Goal: Task Accomplishment & Management: Manage account settings

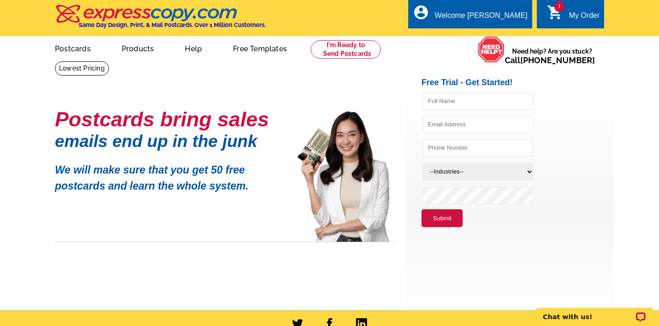
click at [582, 16] on div "My Order" at bounding box center [584, 17] width 31 height 13
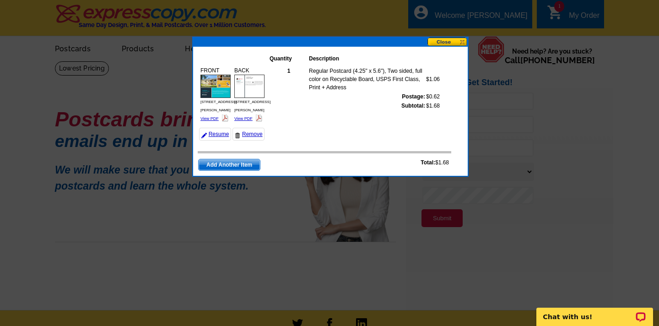
click at [300, 130] on td "1 Regular Postcard (4.25" x 5.6"), Two sided, full color on Recyclable Board, U…" at bounding box center [359, 103] width 182 height 78
click at [443, 41] on button at bounding box center [447, 42] width 40 height 9
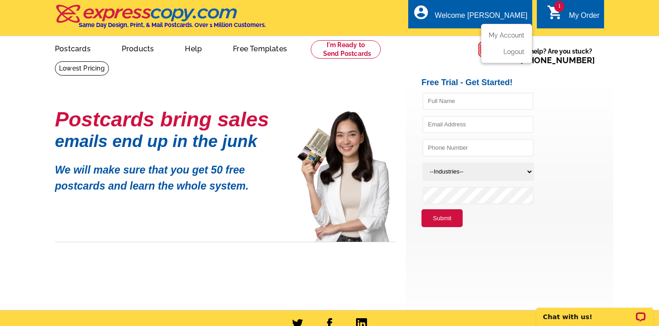
click at [502, 30] on ul "My Account Logout" at bounding box center [506, 43] width 51 height 39
click at [503, 36] on link "My Account" at bounding box center [504, 35] width 39 height 8
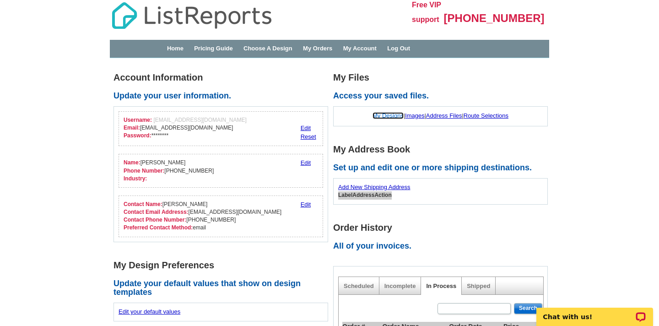
click at [381, 115] on link "My Designs" at bounding box center [387, 115] width 31 height 7
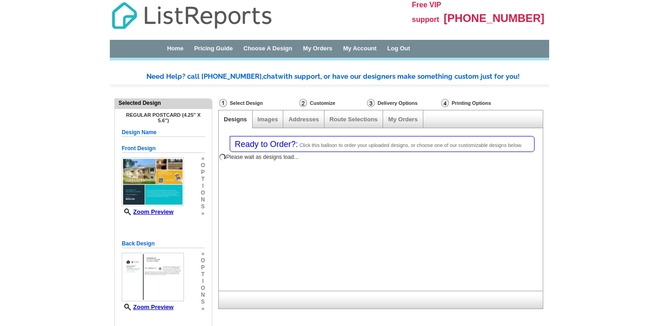
select select "1"
